Goal: Navigation & Orientation: Find specific page/section

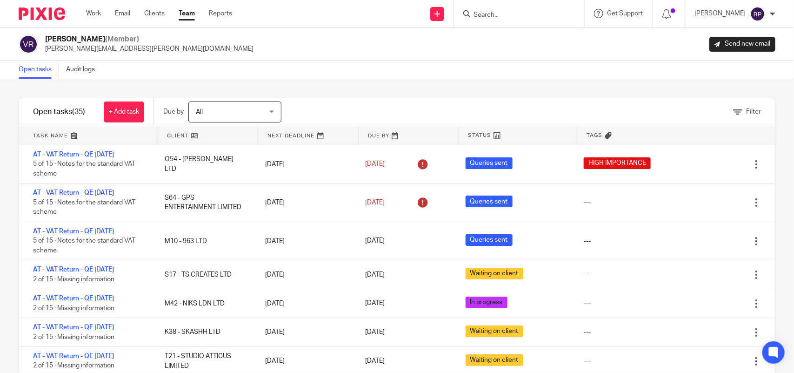
click at [42, 68] on link "Open tasks" at bounding box center [39, 69] width 40 height 18
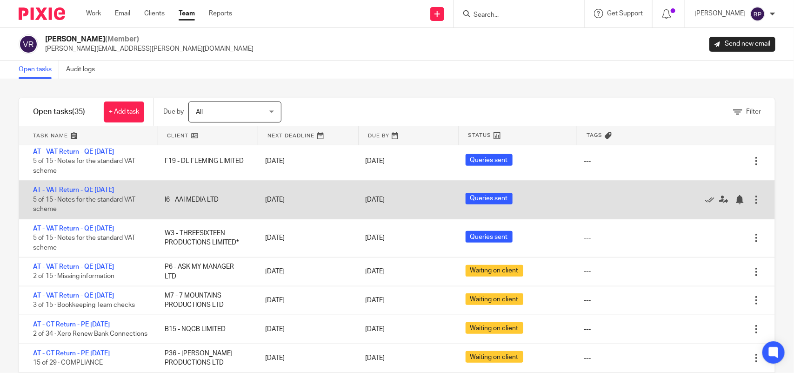
scroll to position [385, 0]
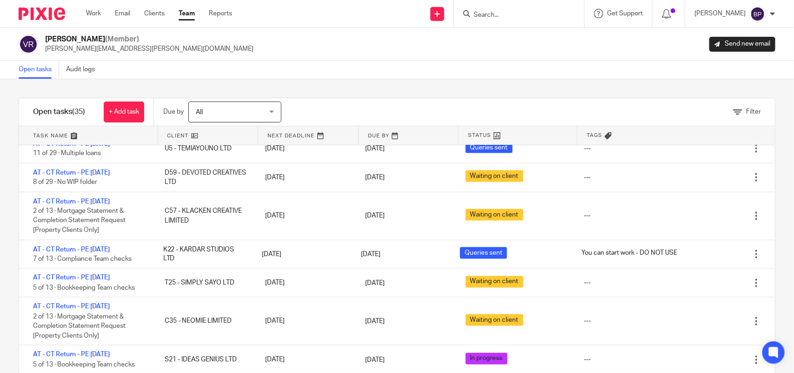
scroll to position [698, 0]
